Goal: Navigation & Orientation: Find specific page/section

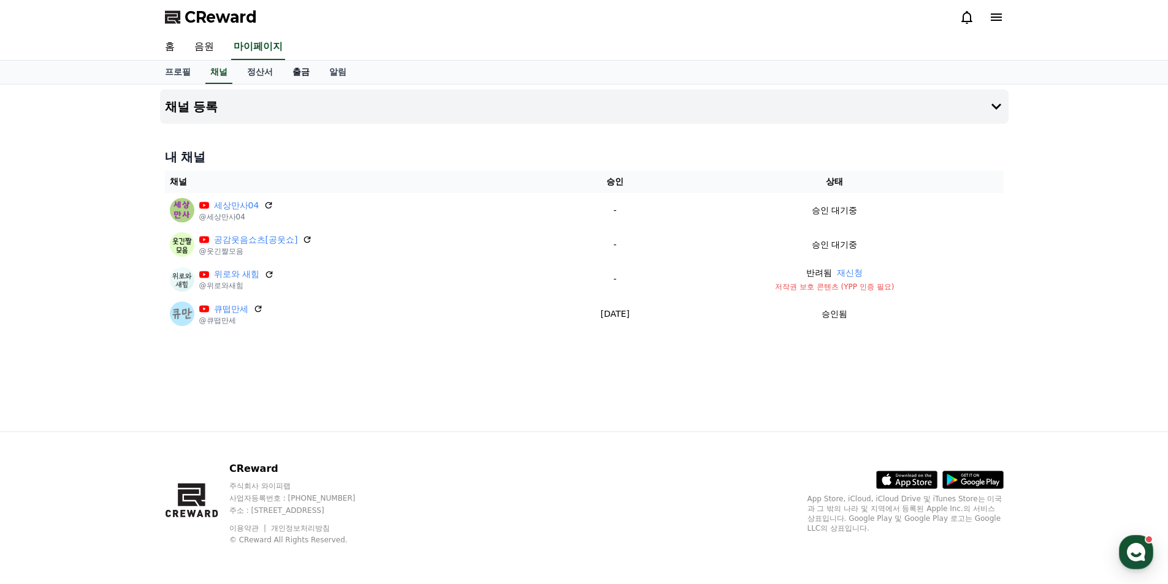
click at [303, 78] on link "출금" at bounding box center [301, 72] width 37 height 23
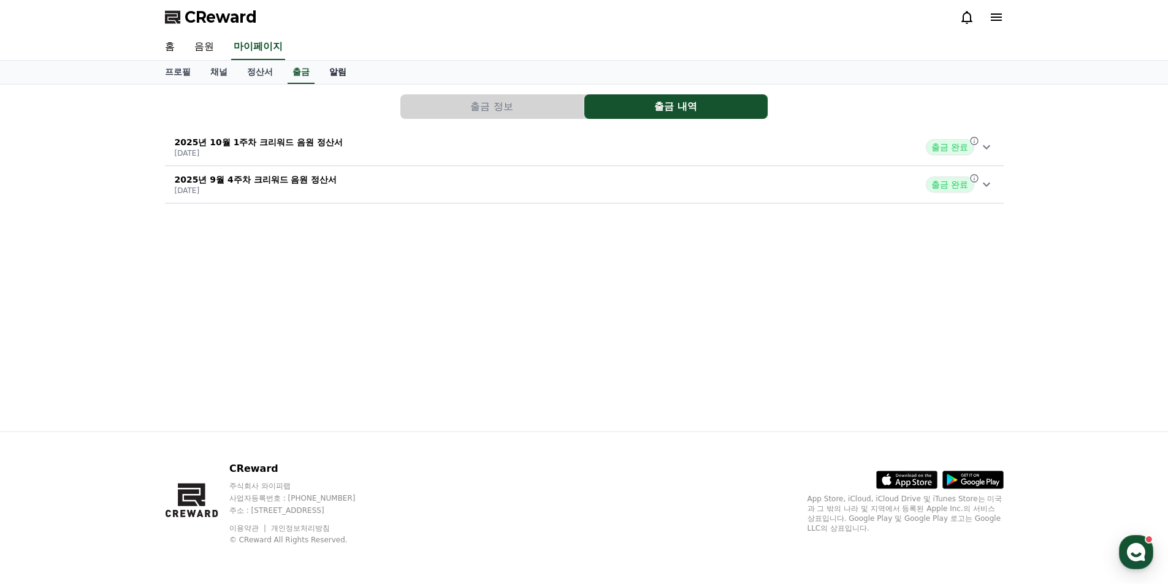
click at [338, 71] on link "알림" at bounding box center [337, 72] width 37 height 23
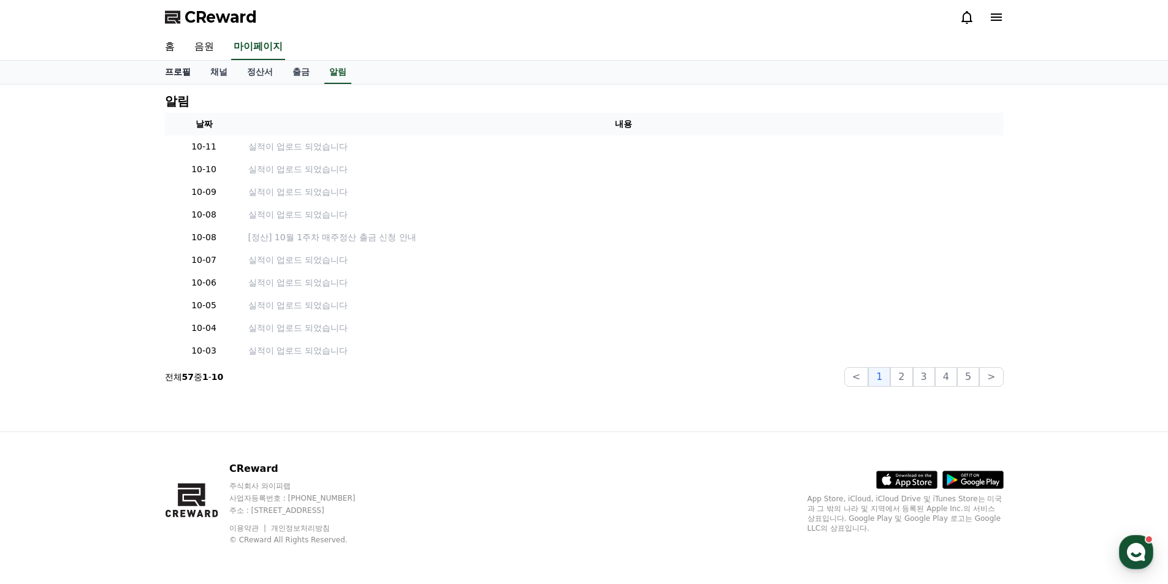
click at [166, 71] on link "프로필" at bounding box center [177, 72] width 45 height 23
select select "**********"
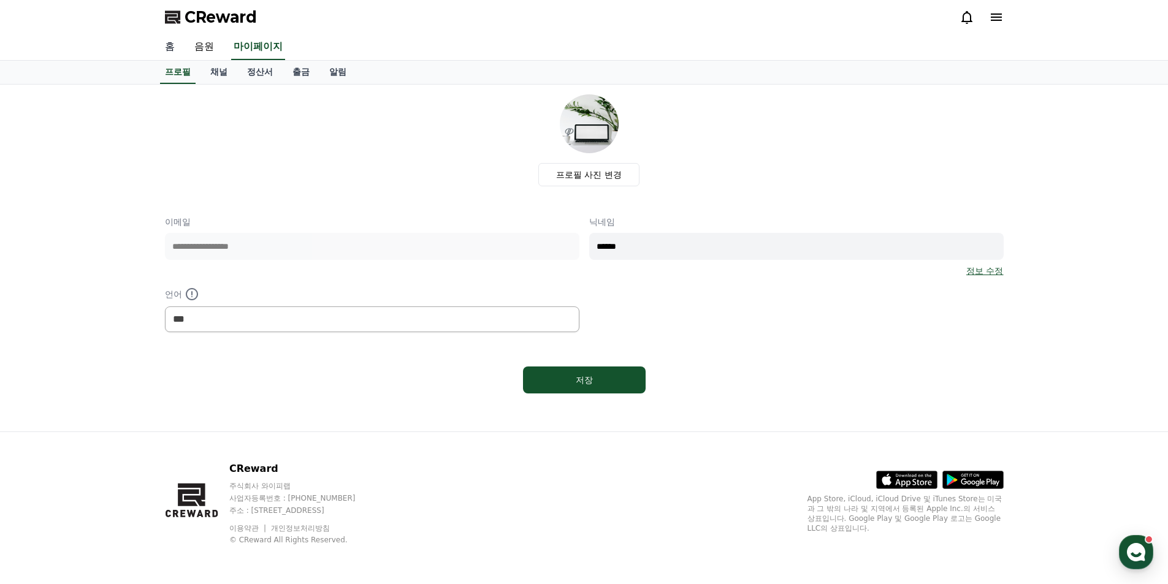
click at [166, 47] on link "홈" at bounding box center [169, 47] width 29 height 26
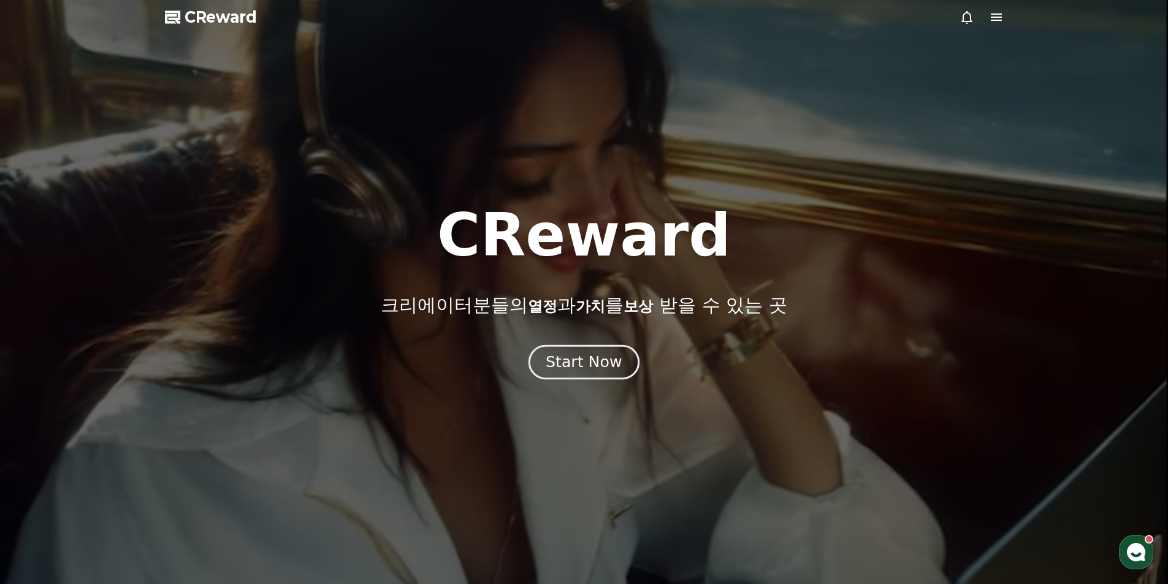
click at [600, 357] on div "Start Now" at bounding box center [584, 362] width 76 height 21
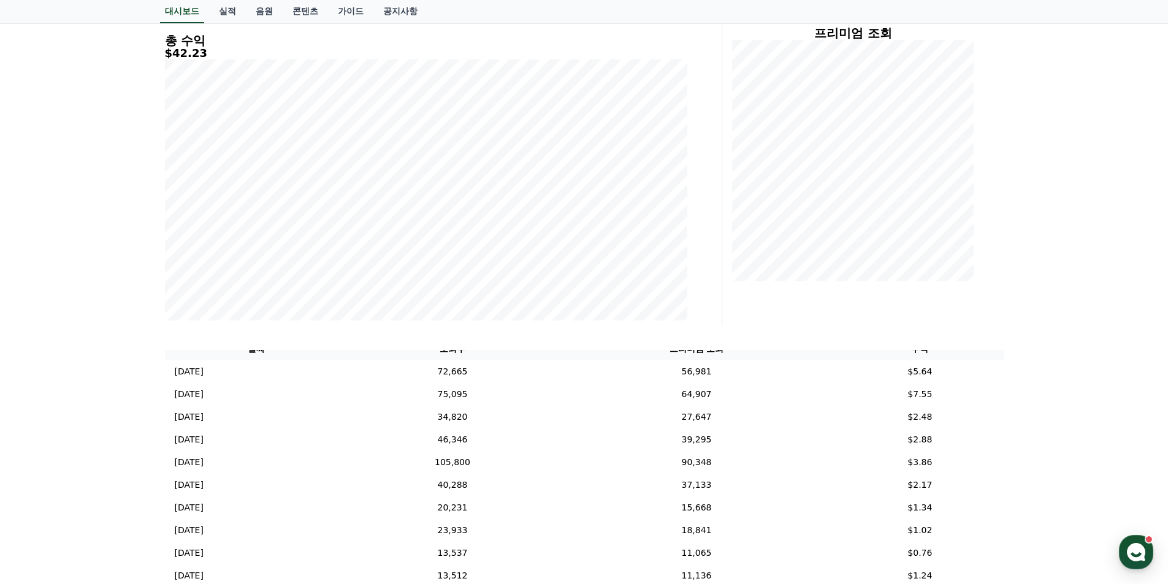
scroll to position [15, 0]
click at [229, 12] on link "실적" at bounding box center [227, 11] width 37 height 23
